Goal: Use online tool/utility: Utilize a website feature to perform a specific function

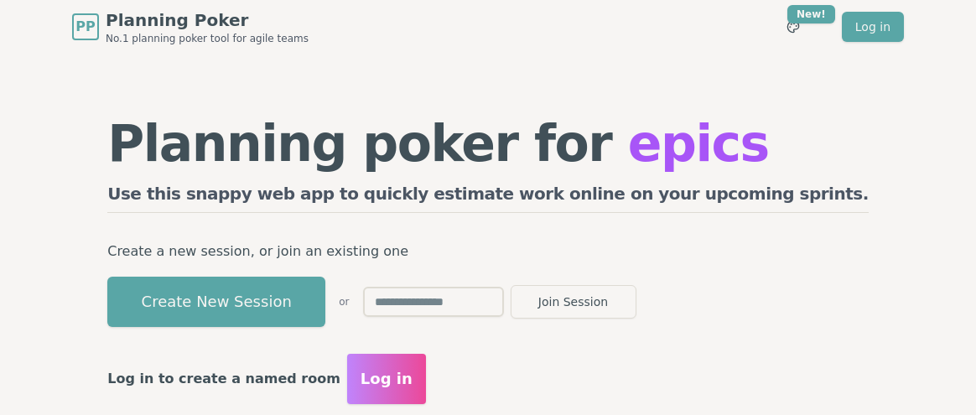
click at [413, 381] on span "Log in" at bounding box center [387, 378] width 52 height 23
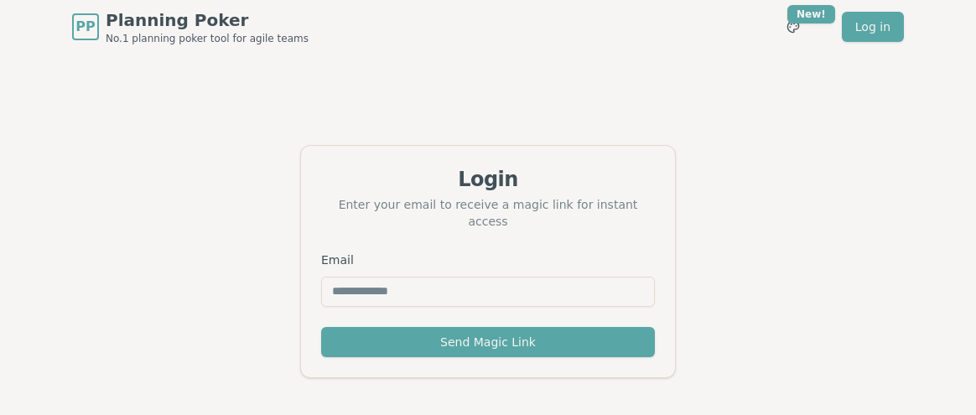
click at [465, 280] on input "Email" at bounding box center [488, 292] width 334 height 30
type input "**********"
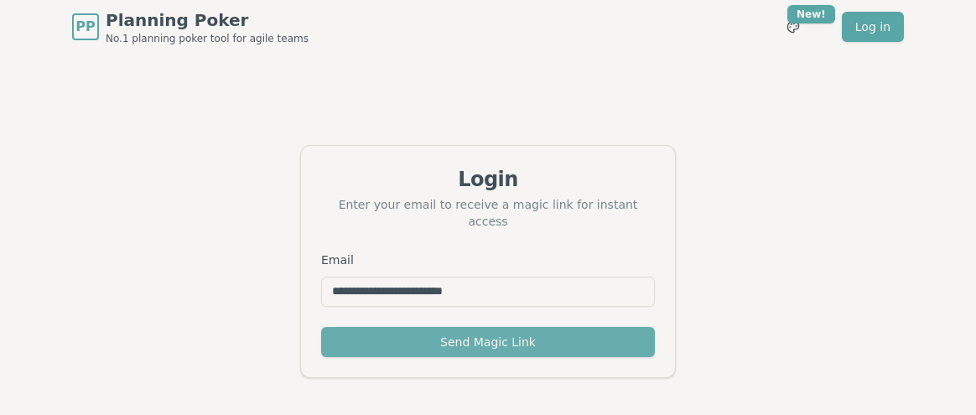
click at [453, 336] on button "Send Magic Link" at bounding box center [488, 342] width 334 height 30
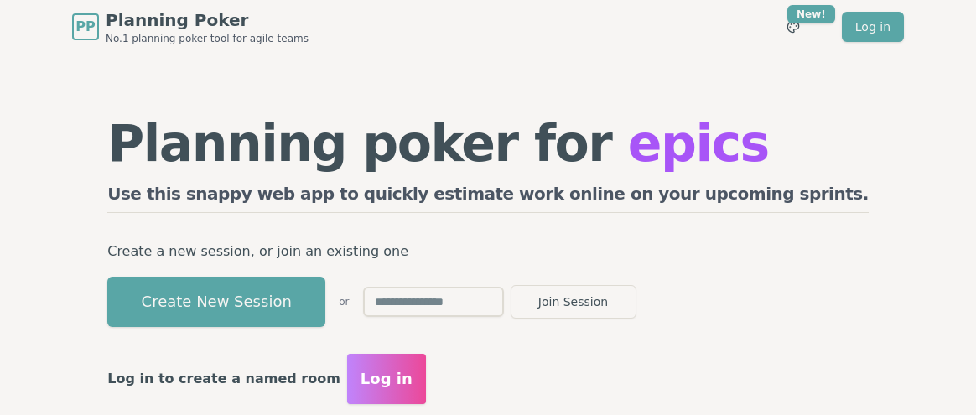
click at [504, 296] on input "text" at bounding box center [433, 302] width 141 height 30
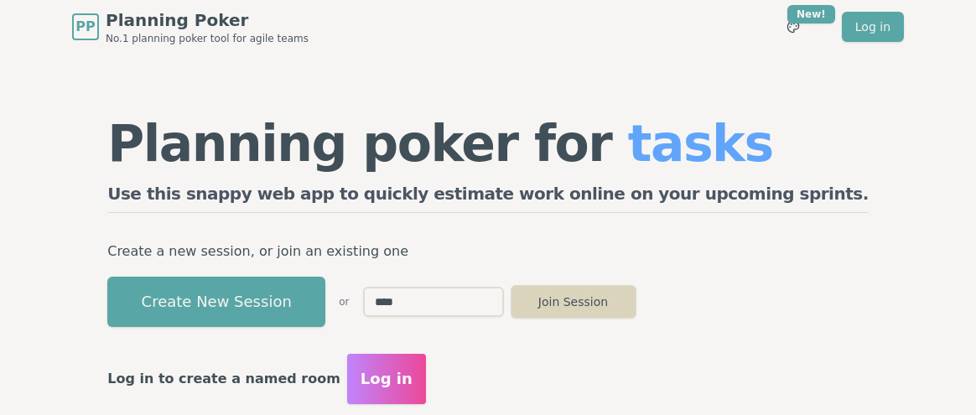
type input "****"
click at [636, 301] on button "Join Session" at bounding box center [574, 302] width 126 height 34
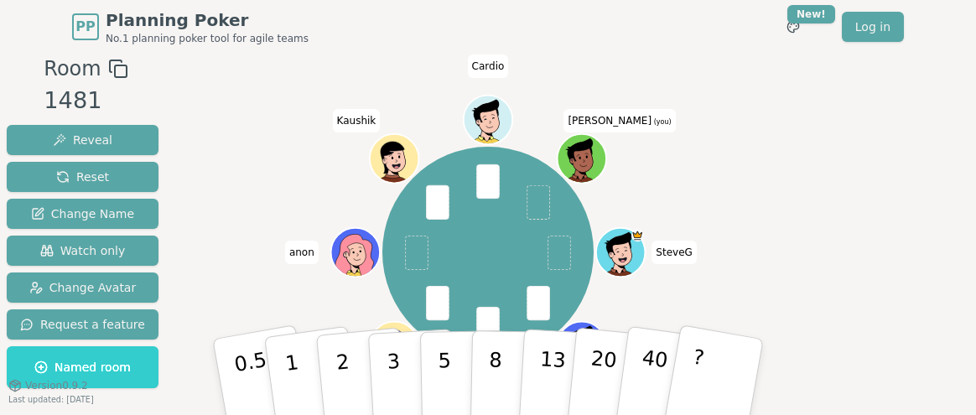
scroll to position [99, 0]
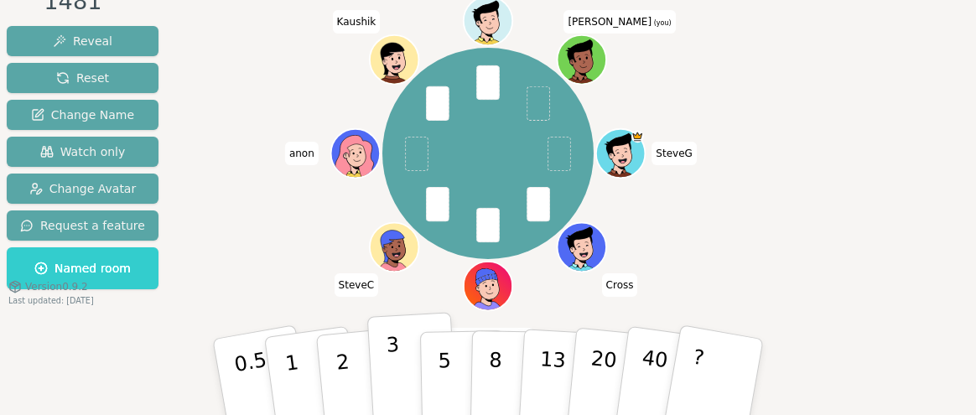
click at [389, 376] on p "3" at bounding box center [395, 378] width 18 height 91
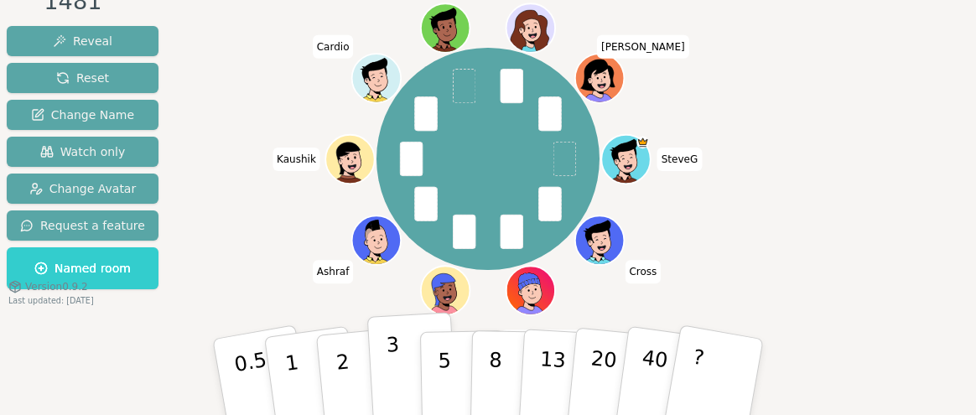
click at [399, 361] on button "3" at bounding box center [412, 377] width 91 height 131
click at [387, 344] on p "3" at bounding box center [395, 378] width 18 height 91
click at [389, 345] on p "3" at bounding box center [395, 378] width 18 height 91
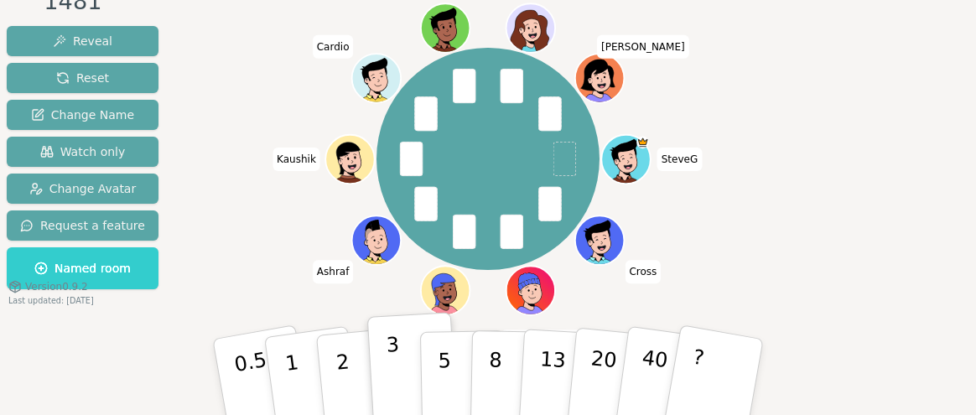
click at [389, 346] on p "3" at bounding box center [395, 378] width 18 height 91
click at [390, 346] on p "3" at bounding box center [395, 378] width 18 height 91
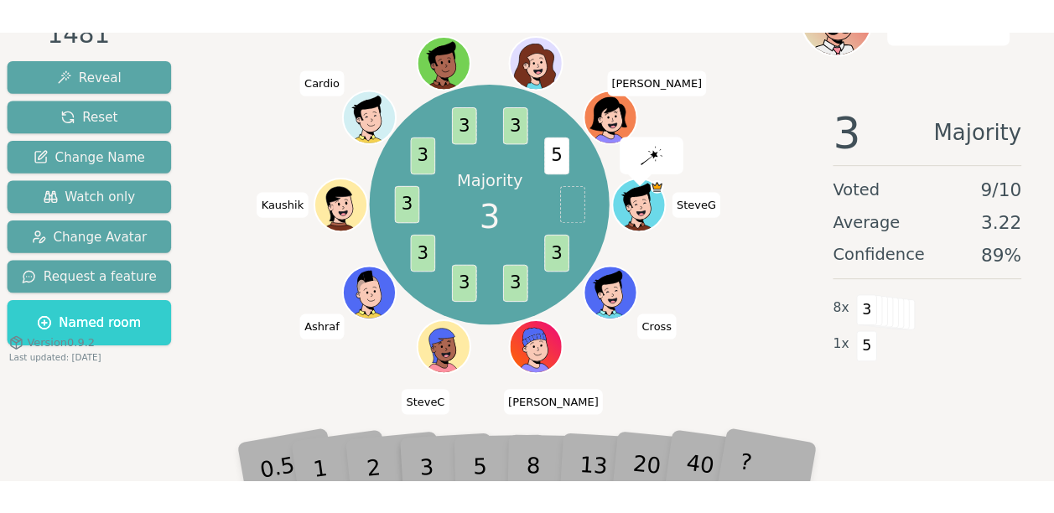
scroll to position [2, 0]
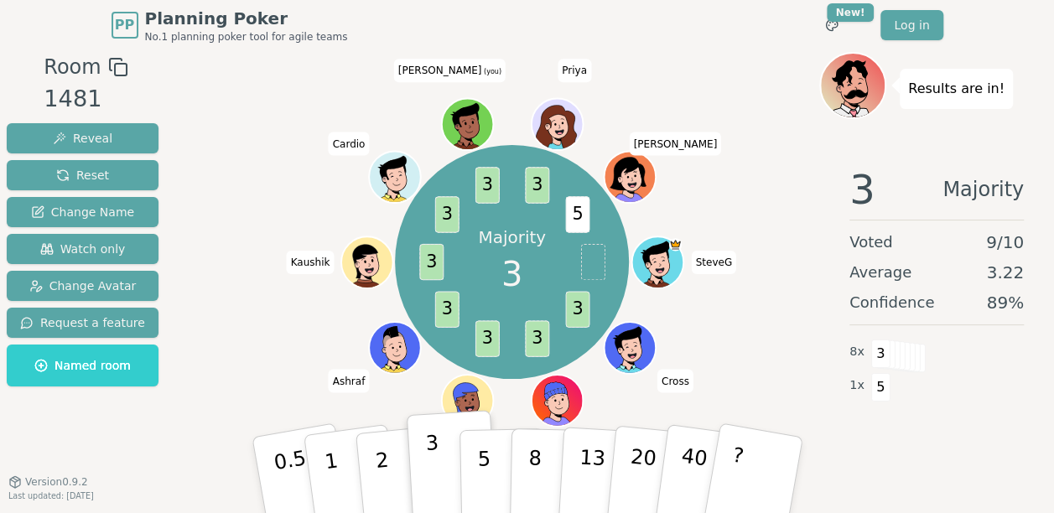
click at [434, 414] on p "3" at bounding box center [433, 476] width 18 height 91
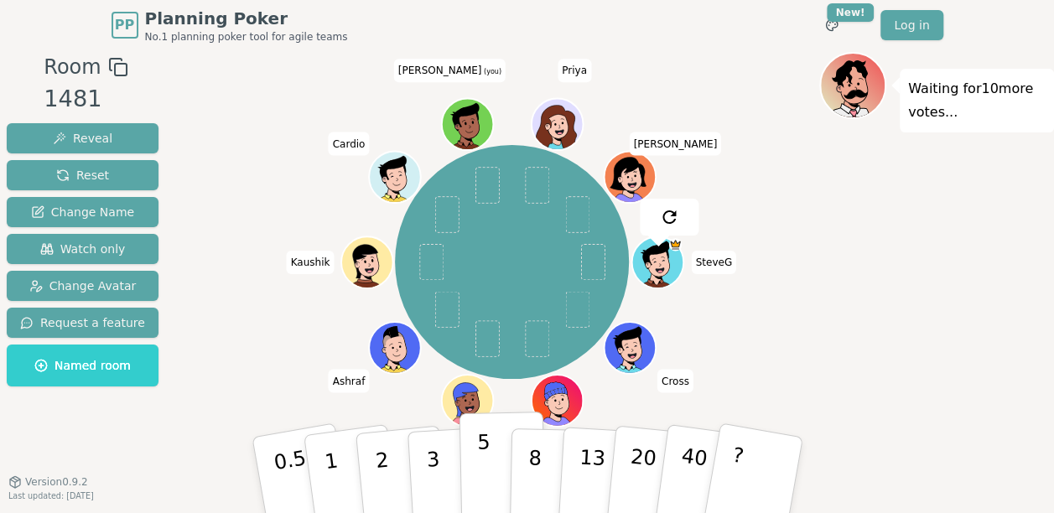
click at [482, 414] on p "5" at bounding box center [483, 475] width 14 height 91
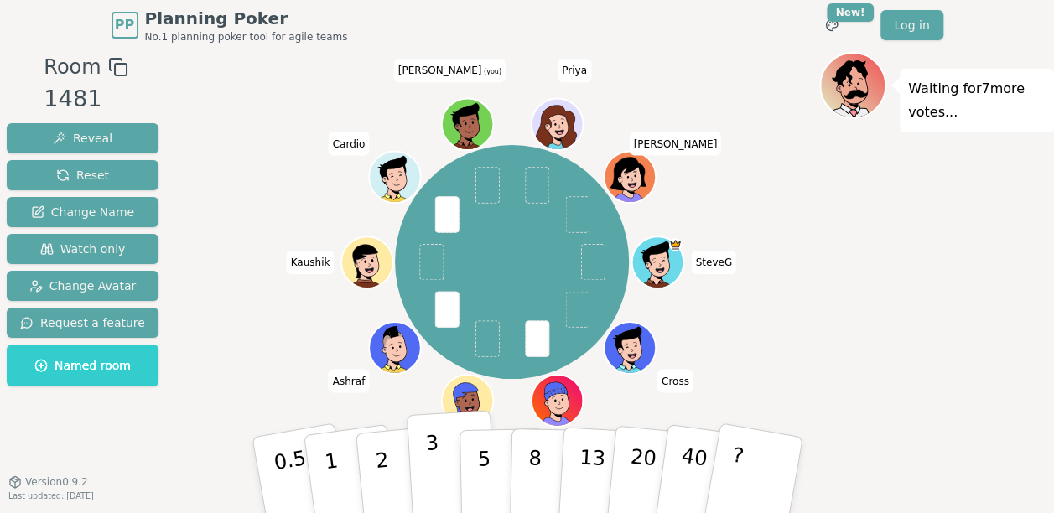
click at [445, 414] on button "3" at bounding box center [451, 475] width 91 height 131
click at [422, 414] on button "3" at bounding box center [451, 475] width 91 height 131
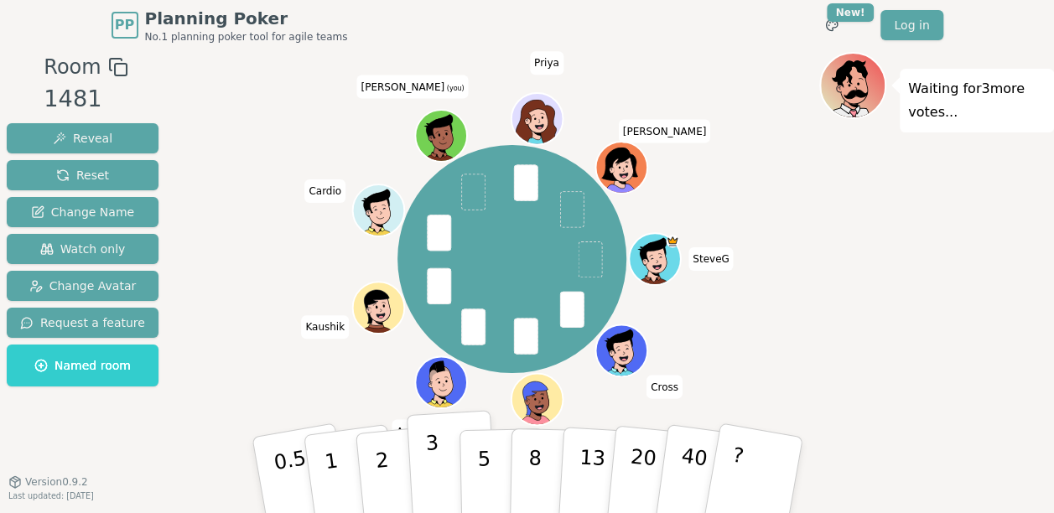
click at [449, 414] on button "3" at bounding box center [451, 475] width 91 height 131
